Goal: Task Accomplishment & Management: Use online tool/utility

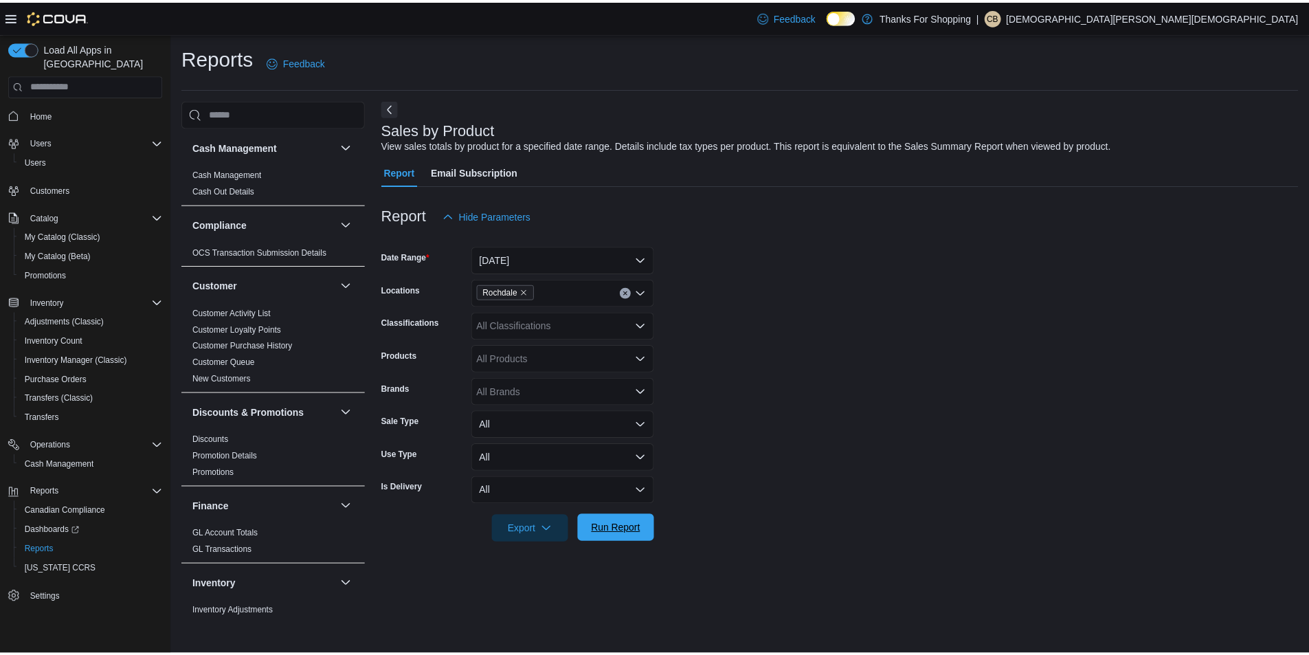
scroll to position [834, 0]
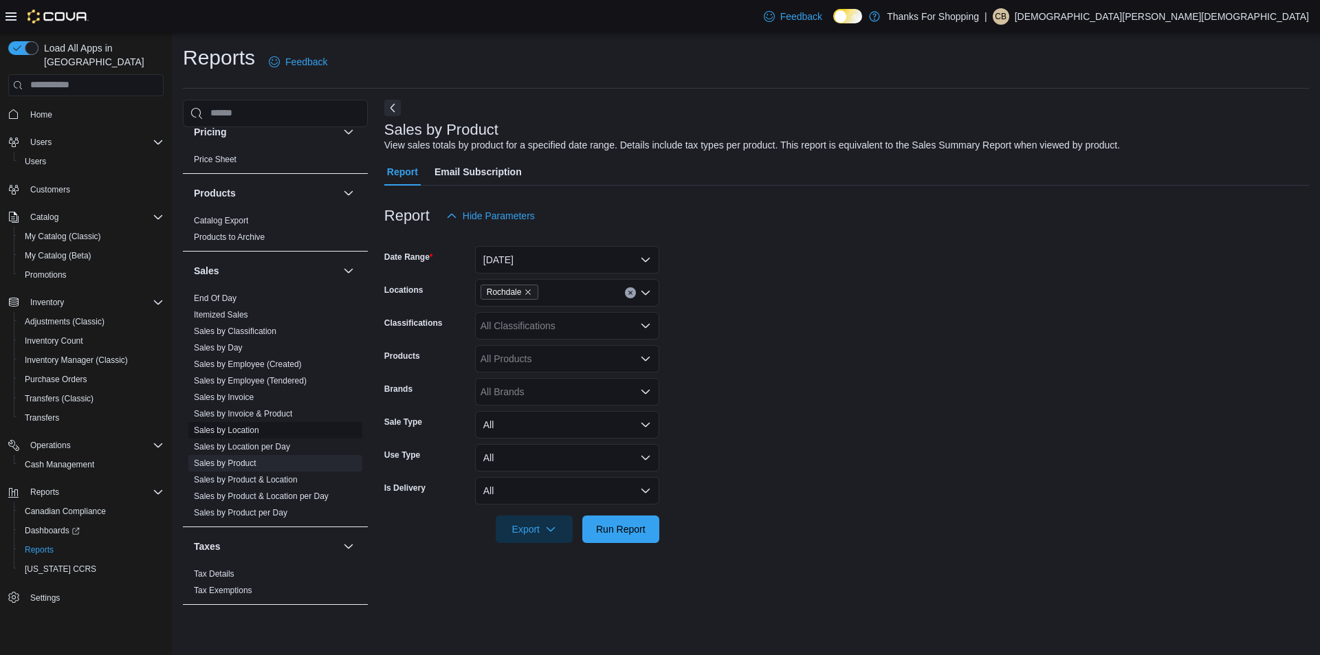
click at [236, 425] on link "Sales by Location" at bounding box center [226, 430] width 65 height 10
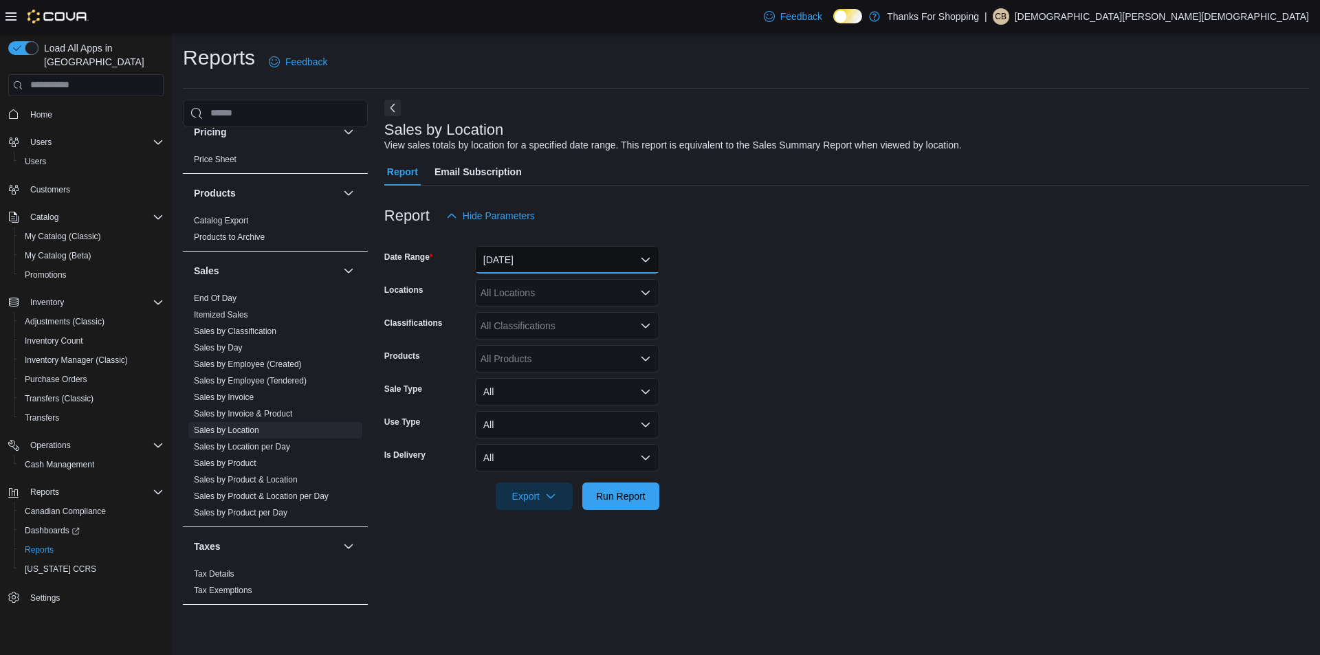
click at [624, 261] on button "Yesterday" at bounding box center [567, 259] width 184 height 27
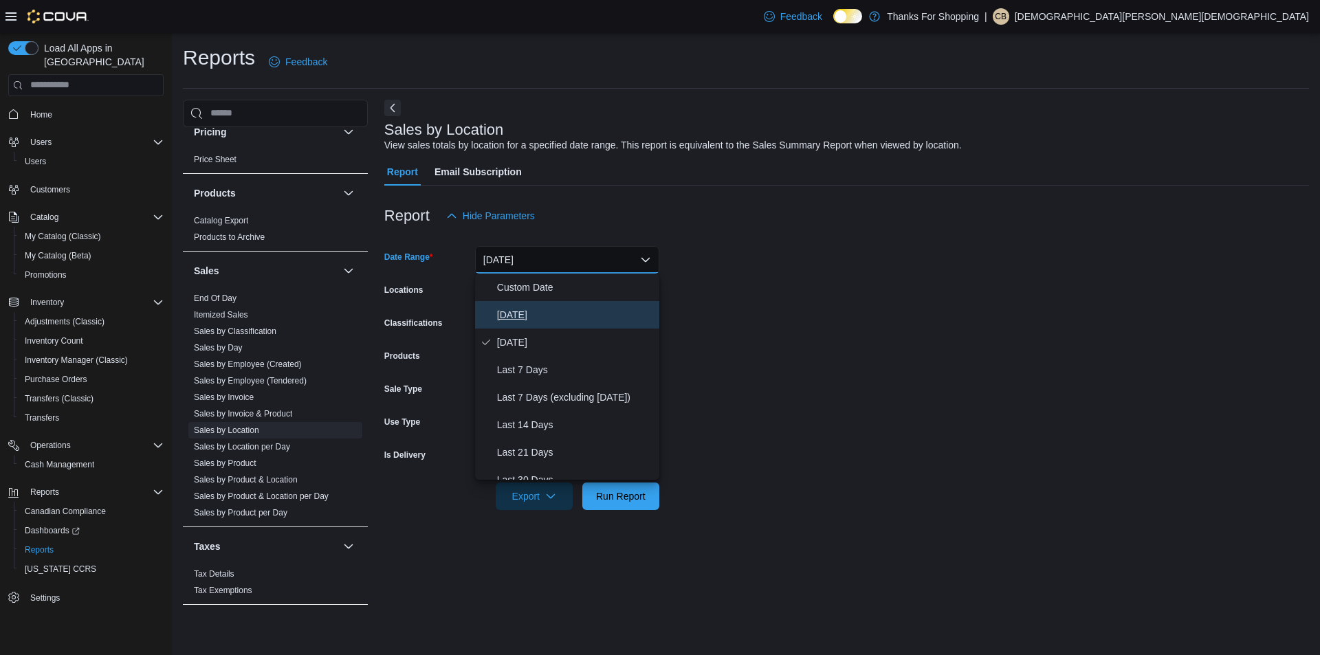
click at [596, 315] on span "Today" at bounding box center [575, 315] width 157 height 16
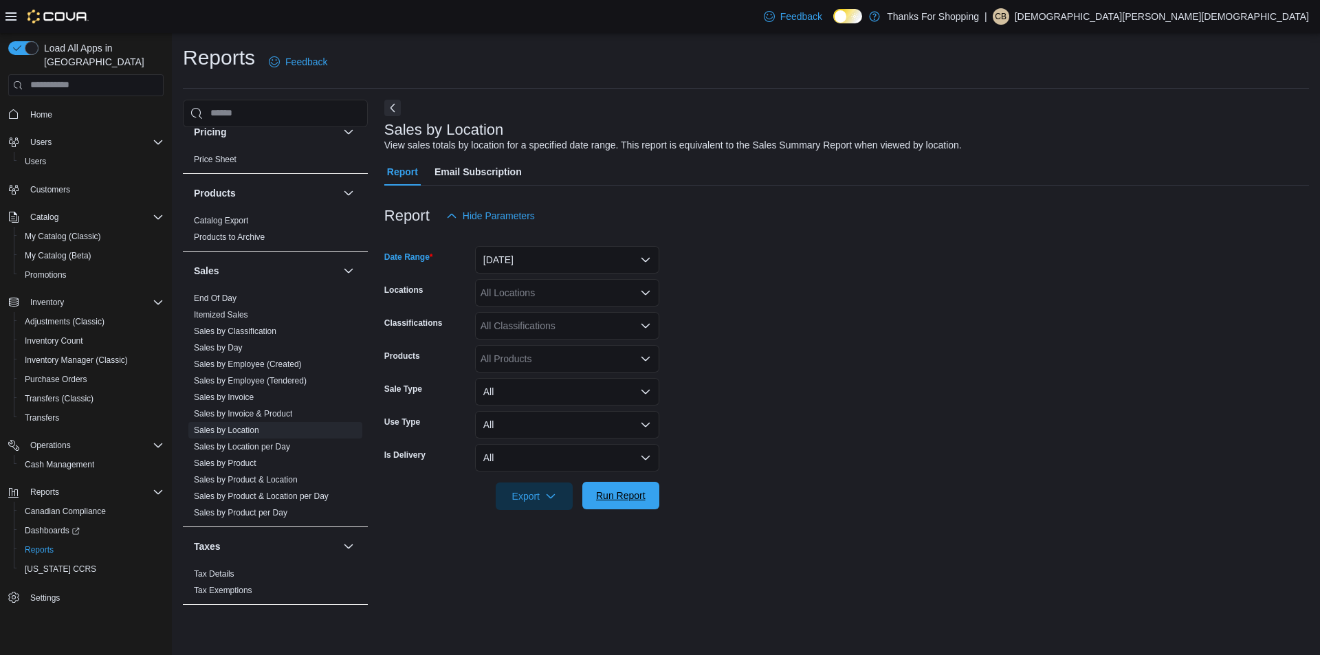
click at [612, 498] on span "Run Report" at bounding box center [620, 496] width 49 height 14
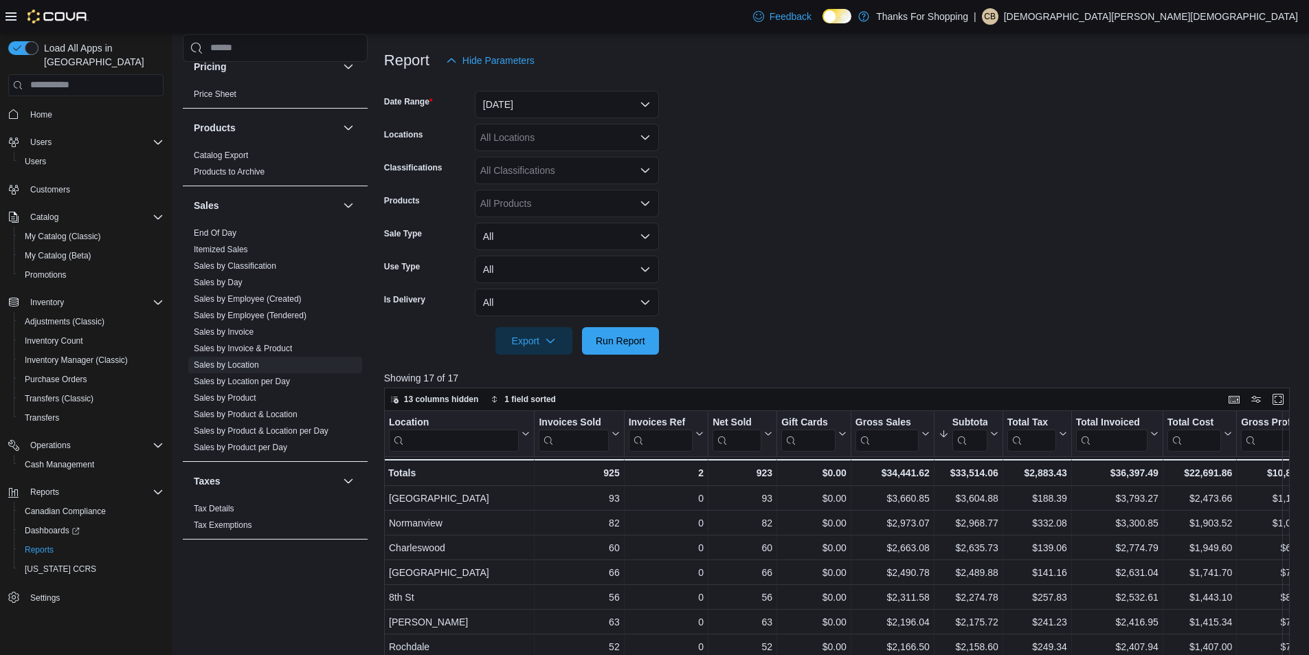
scroll to position [206, 0]
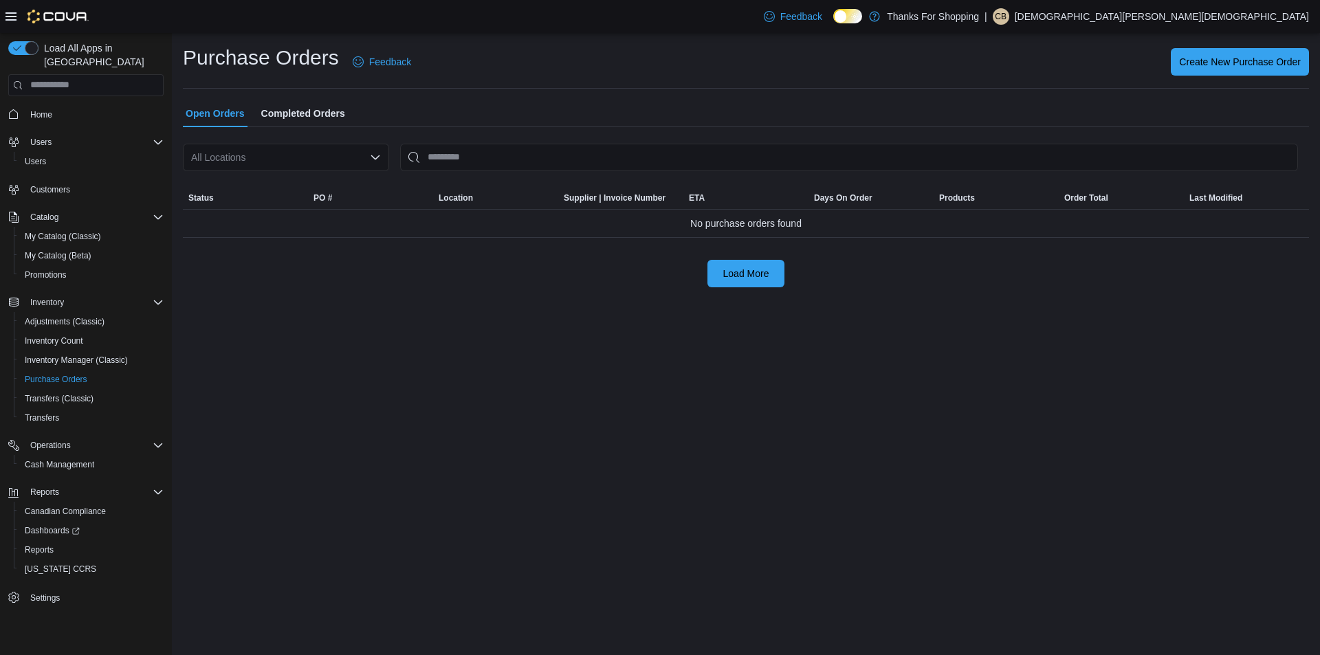
click at [377, 159] on icon "Open list of options" at bounding box center [375, 157] width 11 height 11
click at [271, 290] on span "Rochdale" at bounding box center [256, 294] width 41 height 14
